Goal: Find specific page/section: Find specific page/section

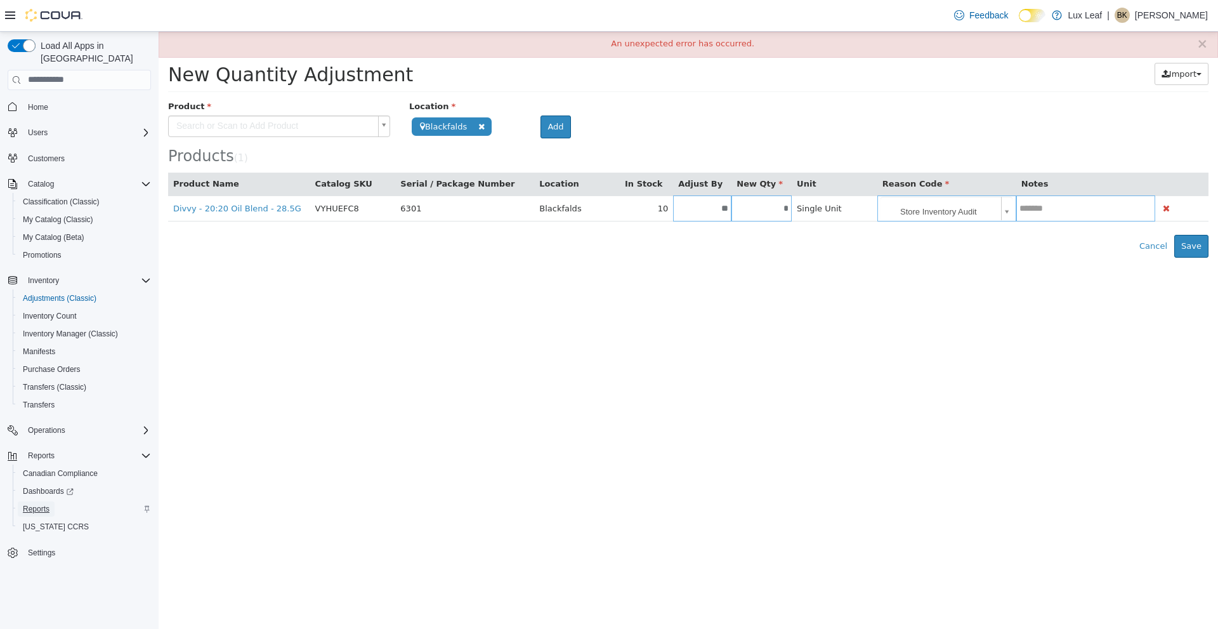
click at [47, 504] on span "Reports" at bounding box center [36, 509] width 27 height 10
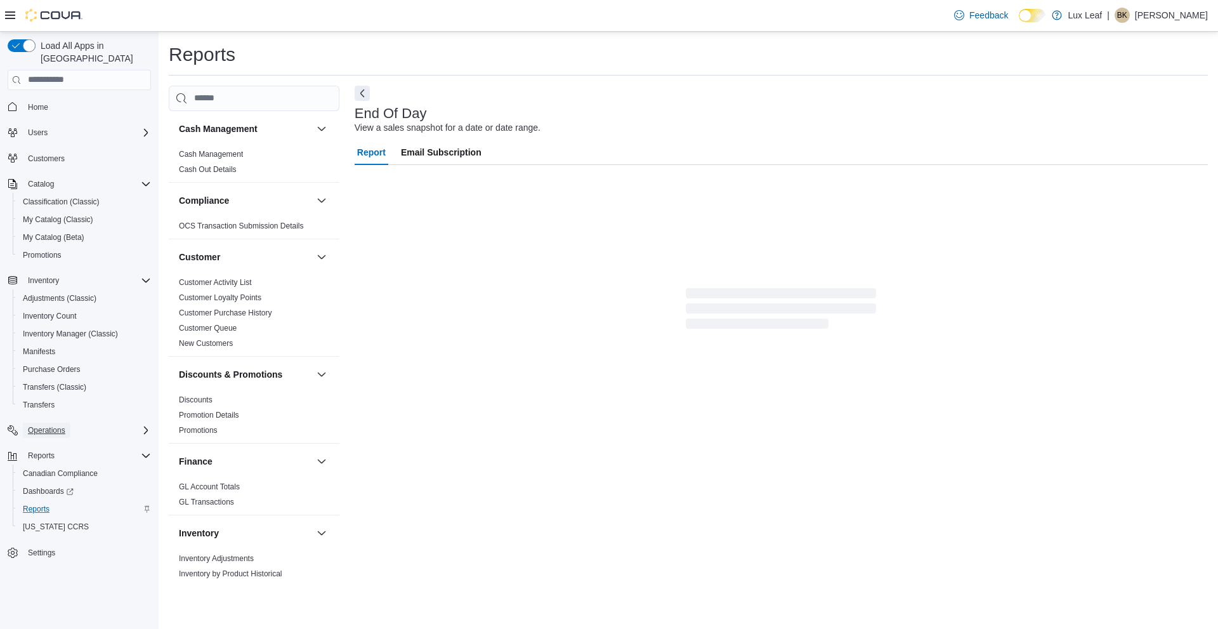
click at [70, 423] on button "Operations" at bounding box center [47, 430] width 48 height 15
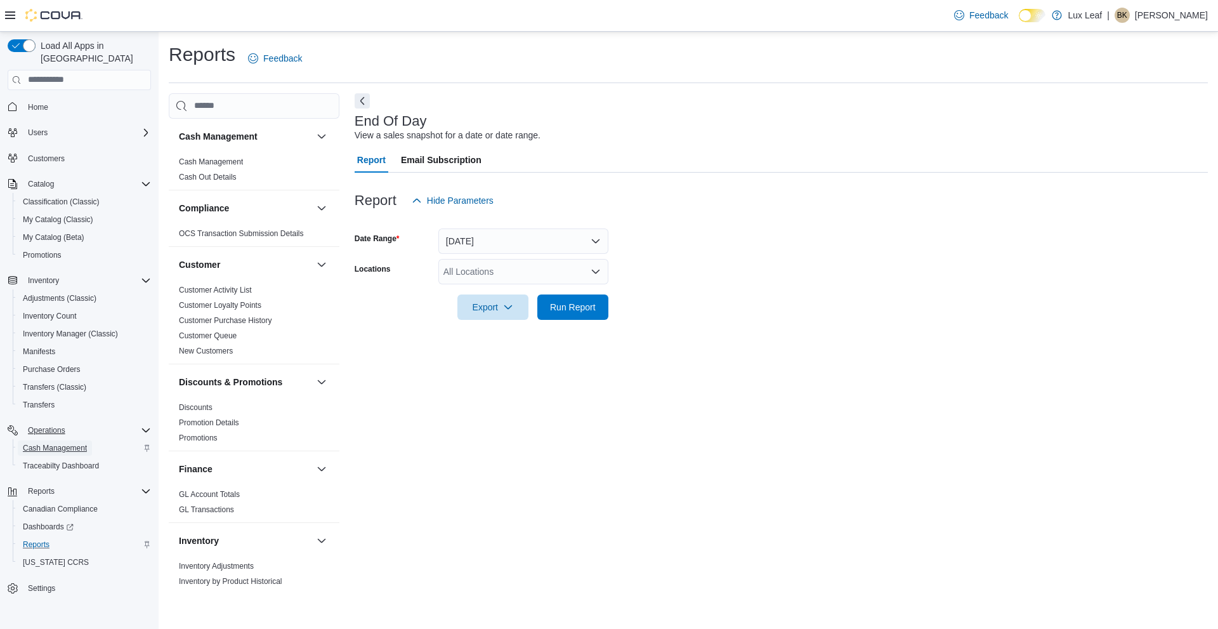
click at [63, 443] on span "Cash Management" at bounding box center [55, 448] width 64 height 10
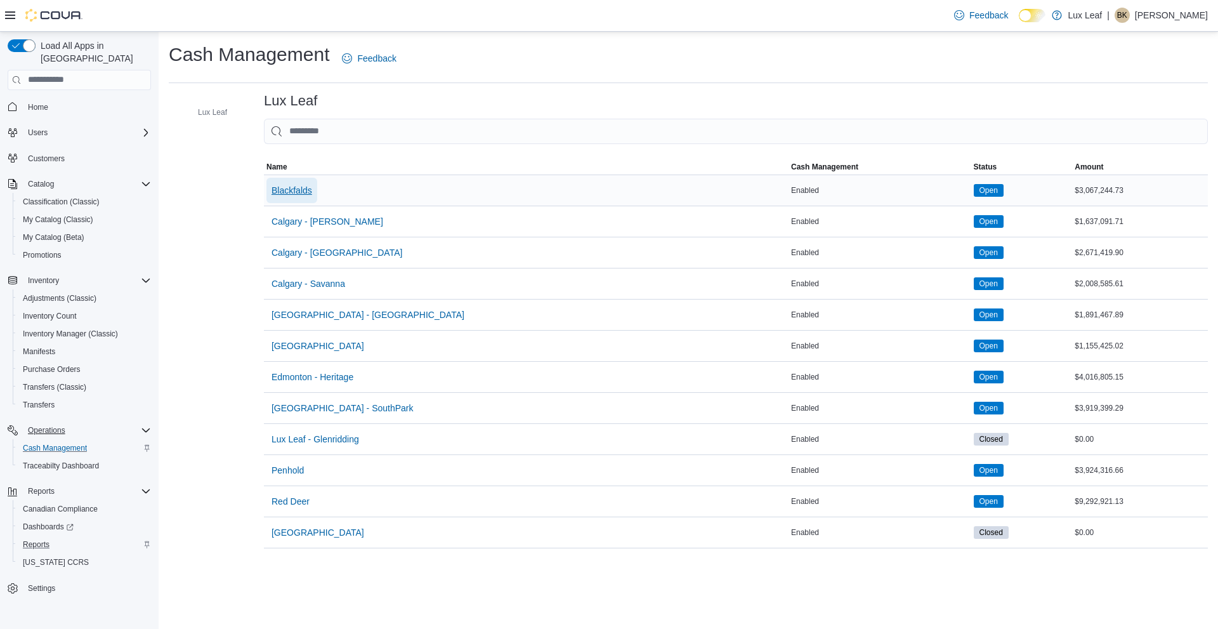
click at [296, 188] on span "Blackfalds" at bounding box center [292, 190] width 41 height 13
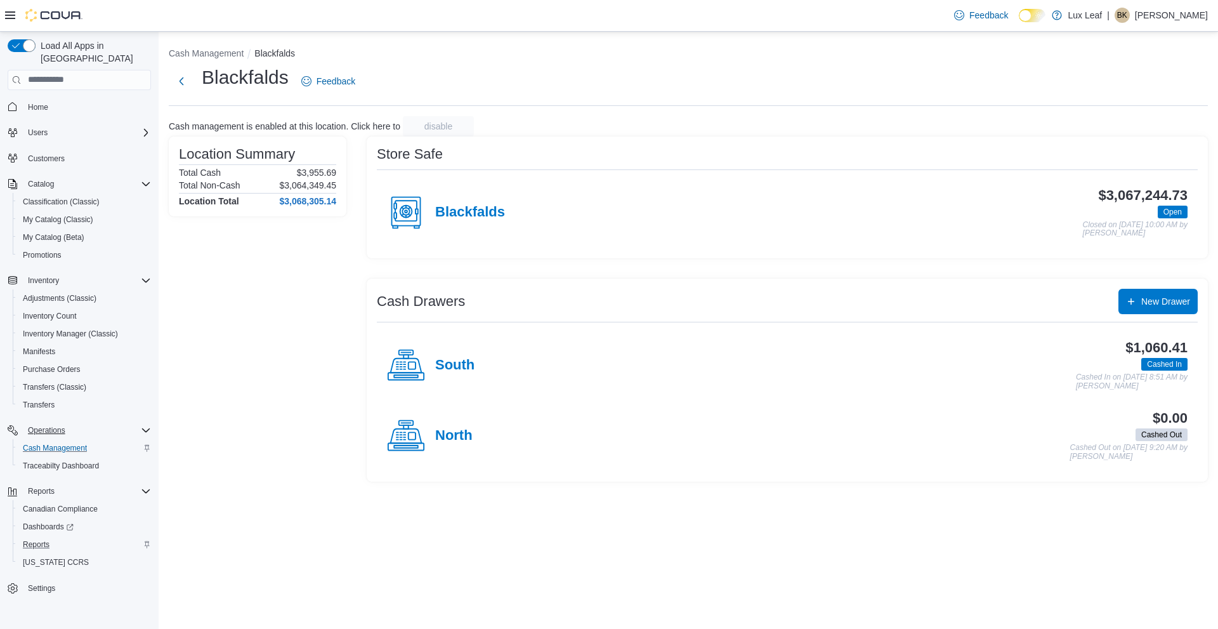
click at [454, 199] on div "Blackfalds" at bounding box center [446, 213] width 118 height 38
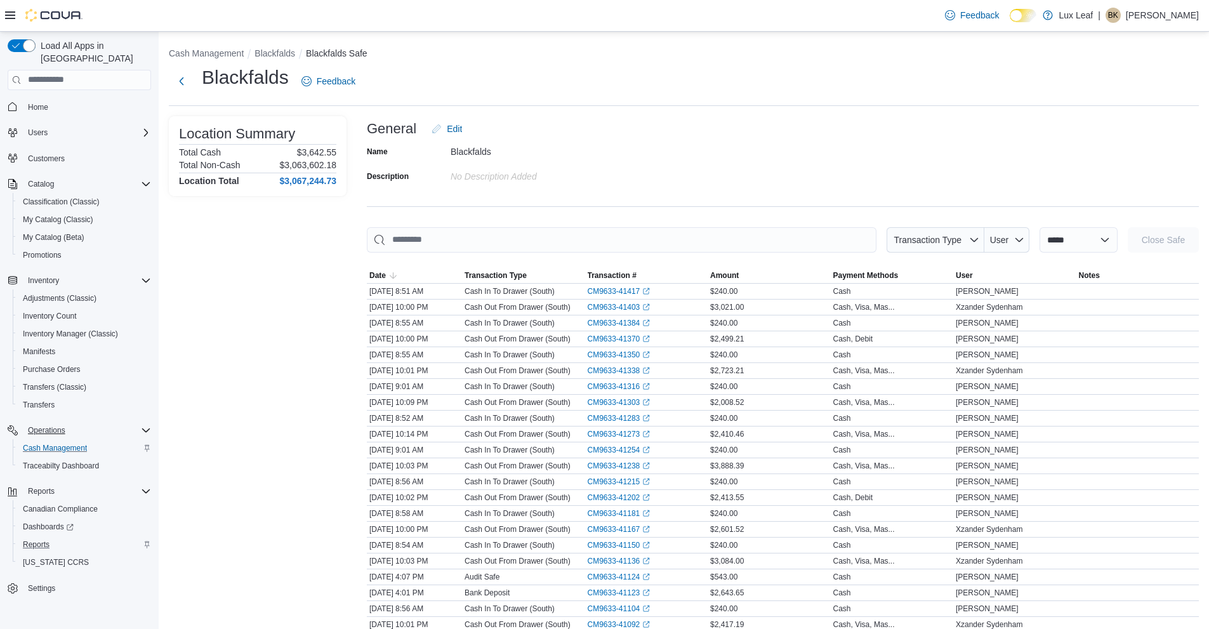
click at [1167, 10] on p "[PERSON_NAME]" at bounding box center [1162, 15] width 73 height 15
click at [1123, 128] on span "Sign Out" at bounding box center [1117, 125] width 34 height 13
